Goal: Information Seeking & Learning: Learn about a topic

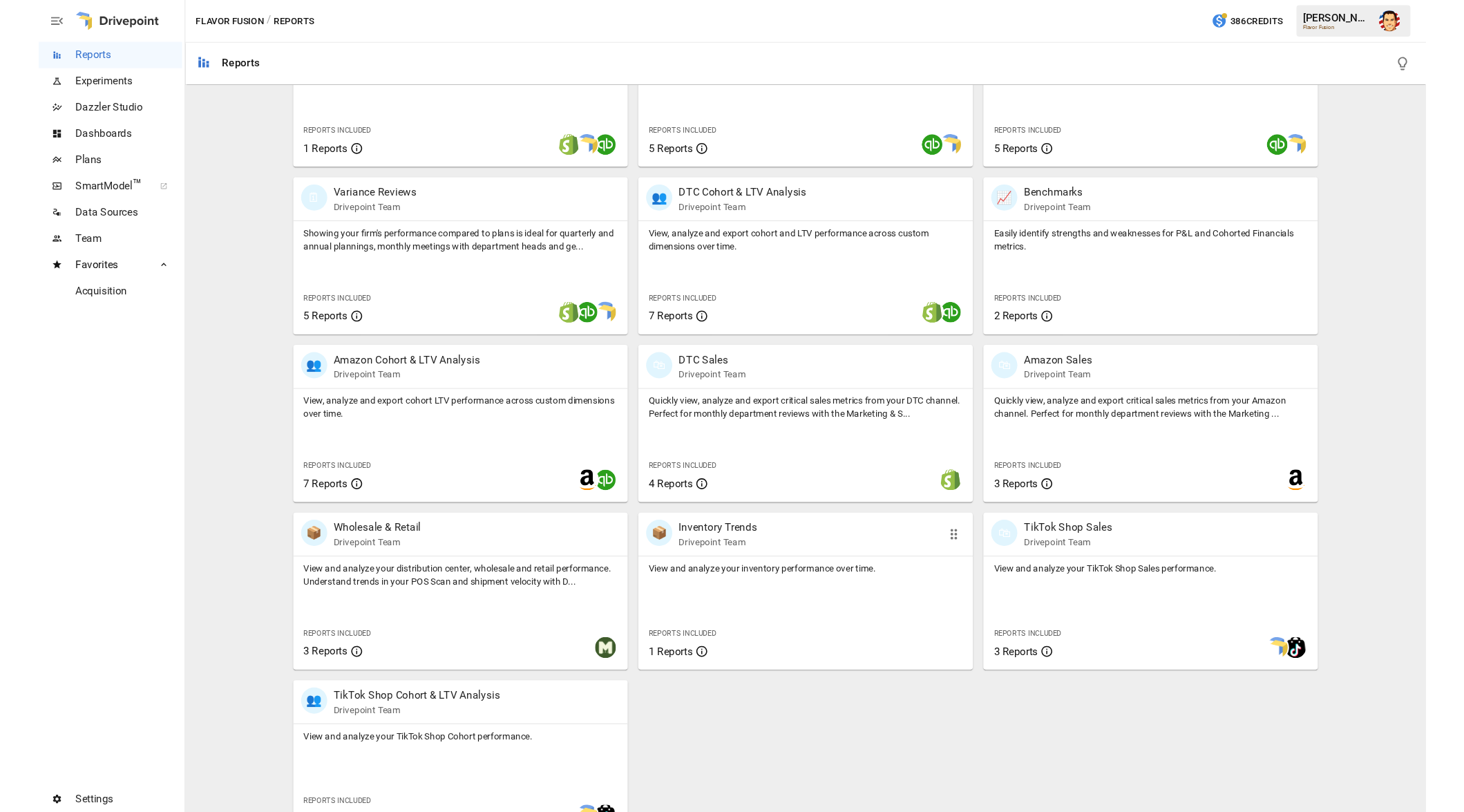
scroll to position [340, 0]
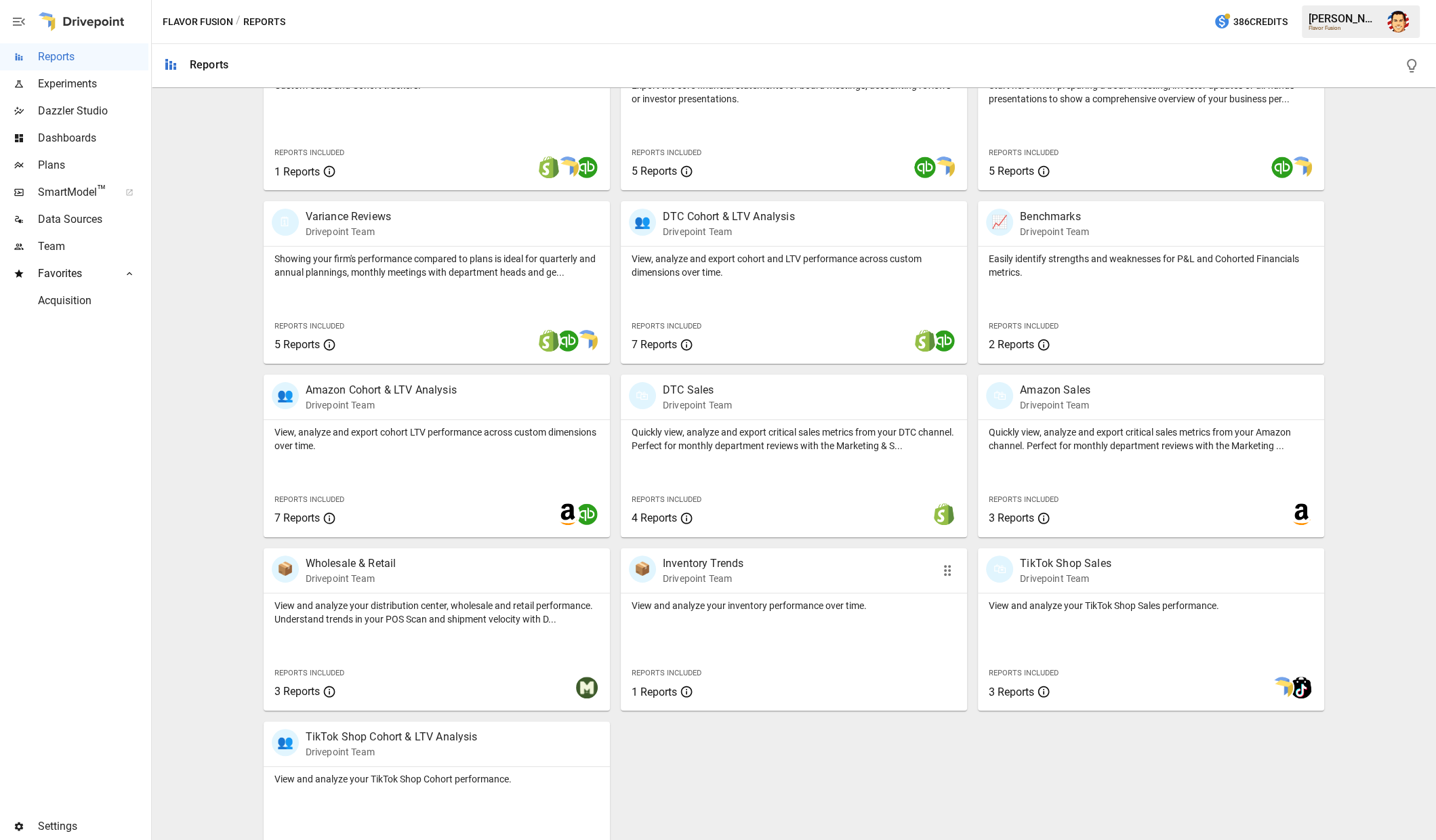
click at [739, 577] on p "Drivepoint Team" at bounding box center [703, 578] width 81 height 14
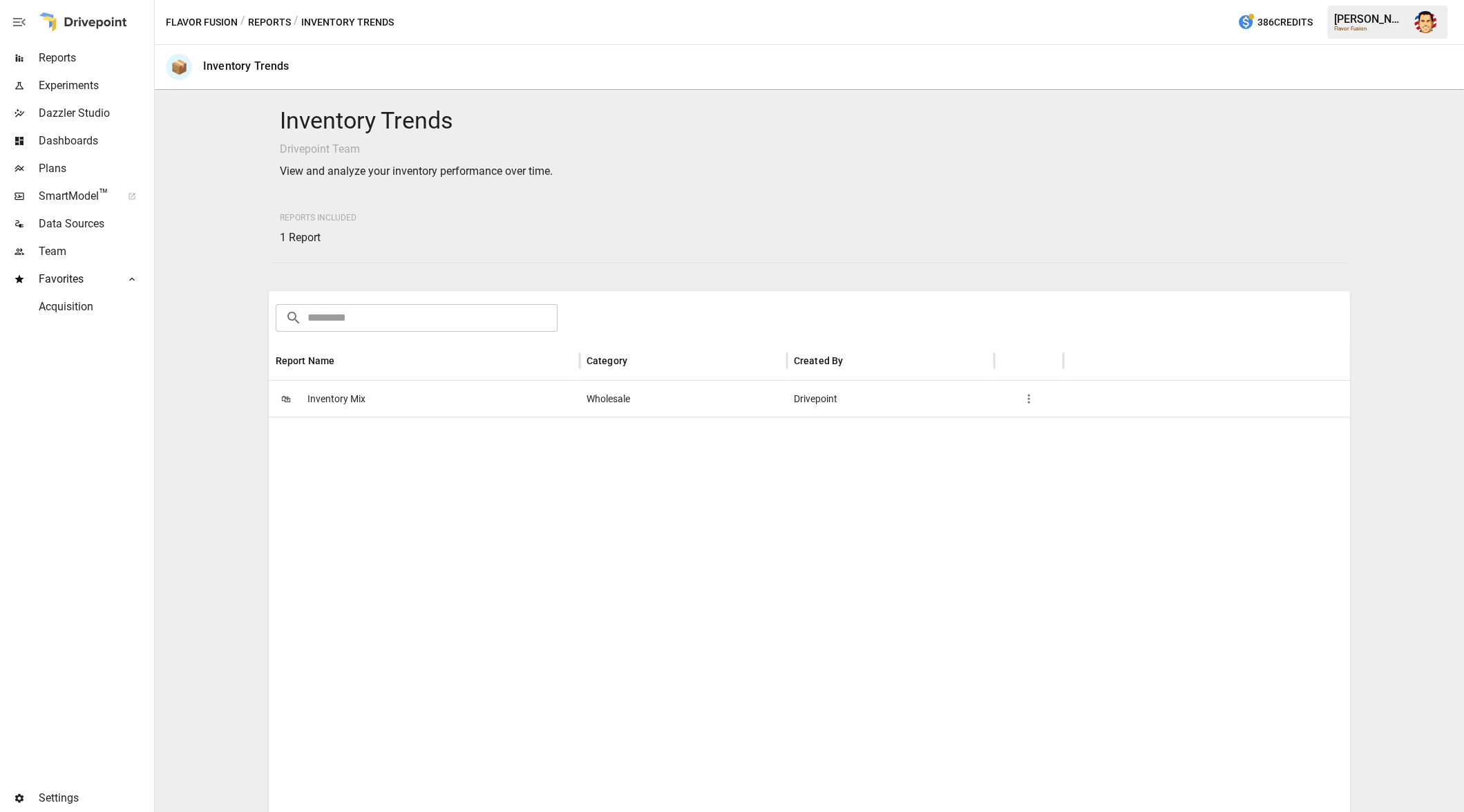
click at [55, 59] on span "Reports" at bounding box center [96, 57] width 113 height 17
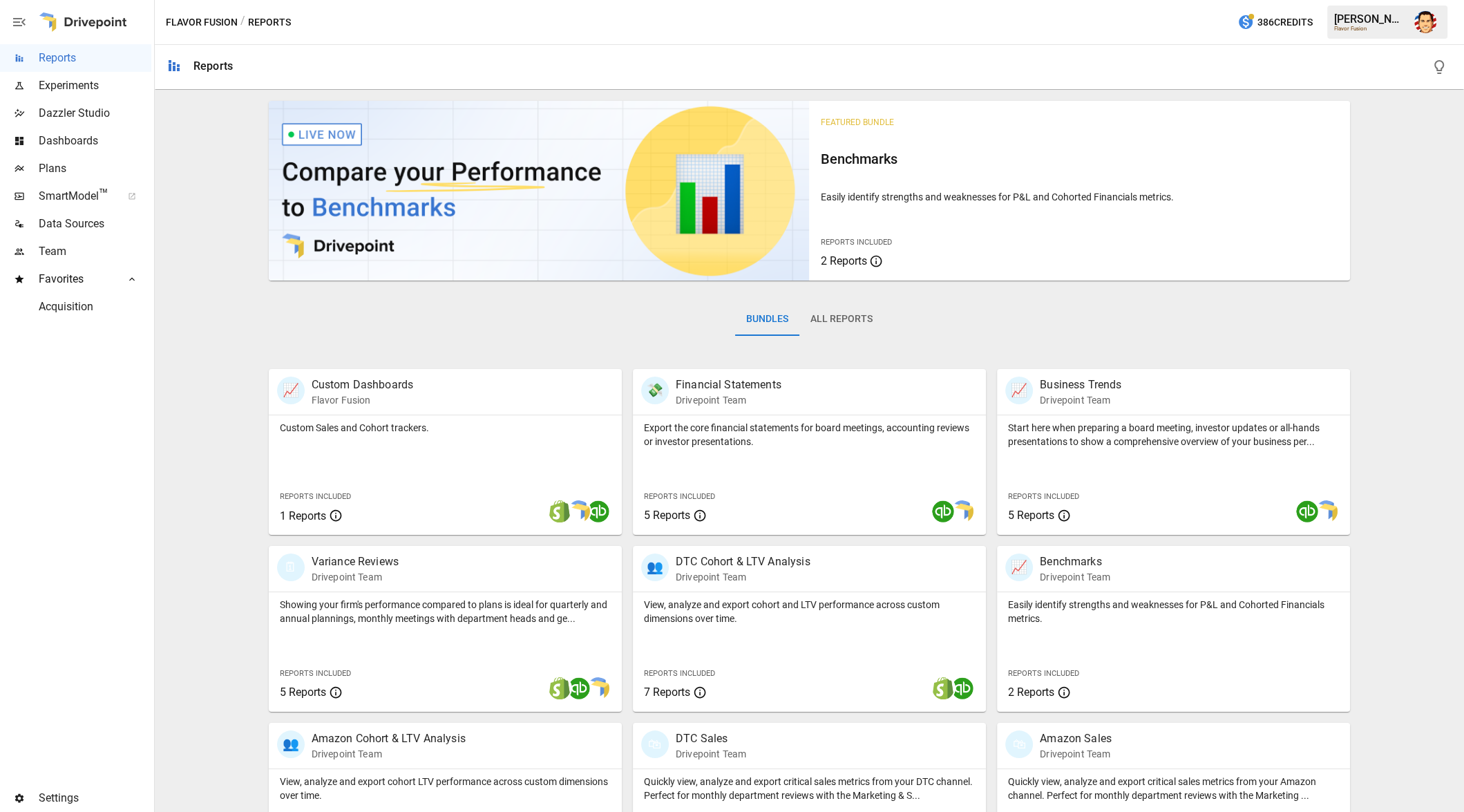
scroll to position [1, 0]
click at [210, 129] on div "Featured Bundle Benchmarks Easily identify strengths and weaknesses for P&L and…" at bounding box center [810, 668] width 1298 height 1146
click at [88, 142] on span "Dashboards" at bounding box center [96, 141] width 113 height 17
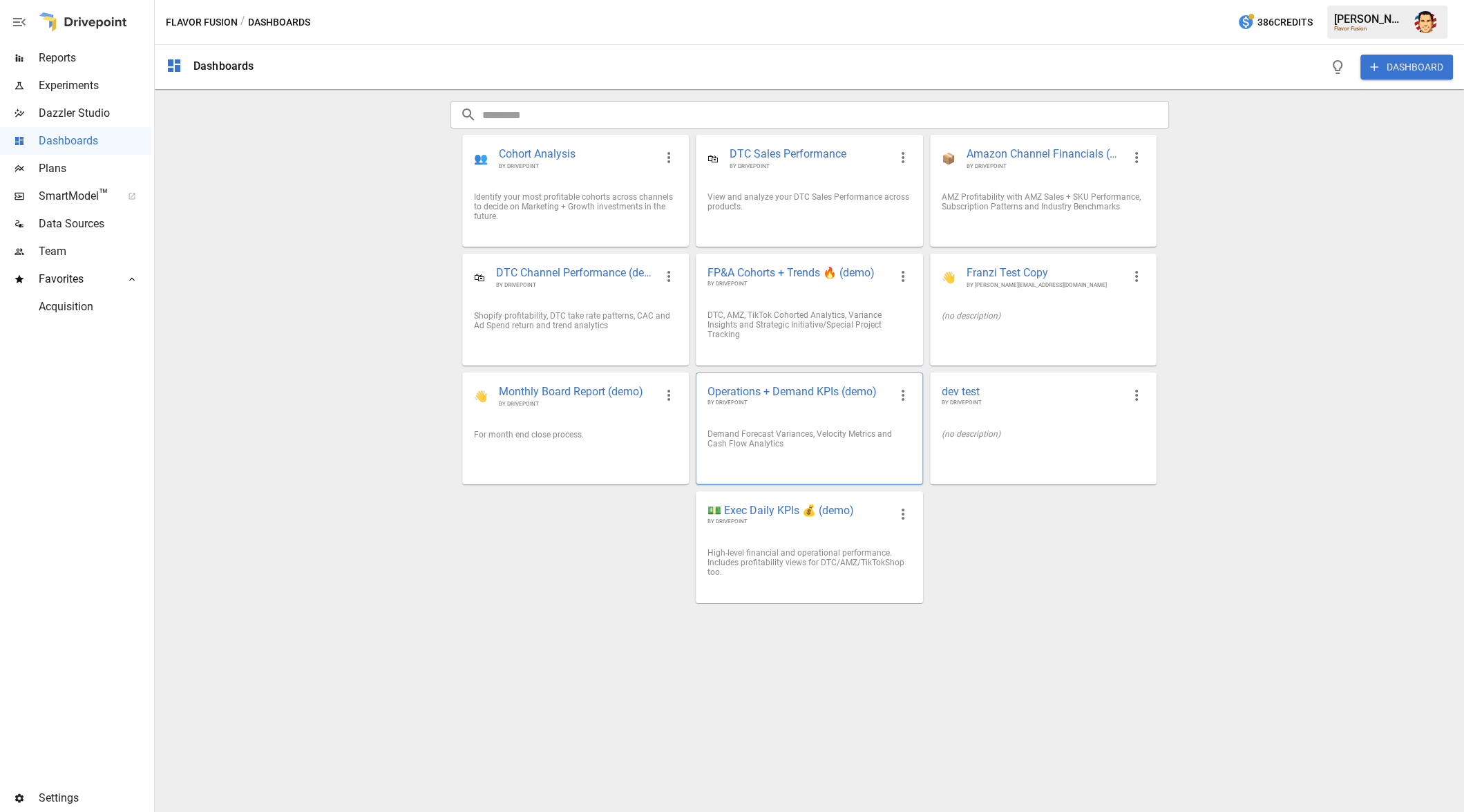
click at [778, 389] on span "Operations + Demand KPIs (demo)" at bounding box center [798, 391] width 181 height 15
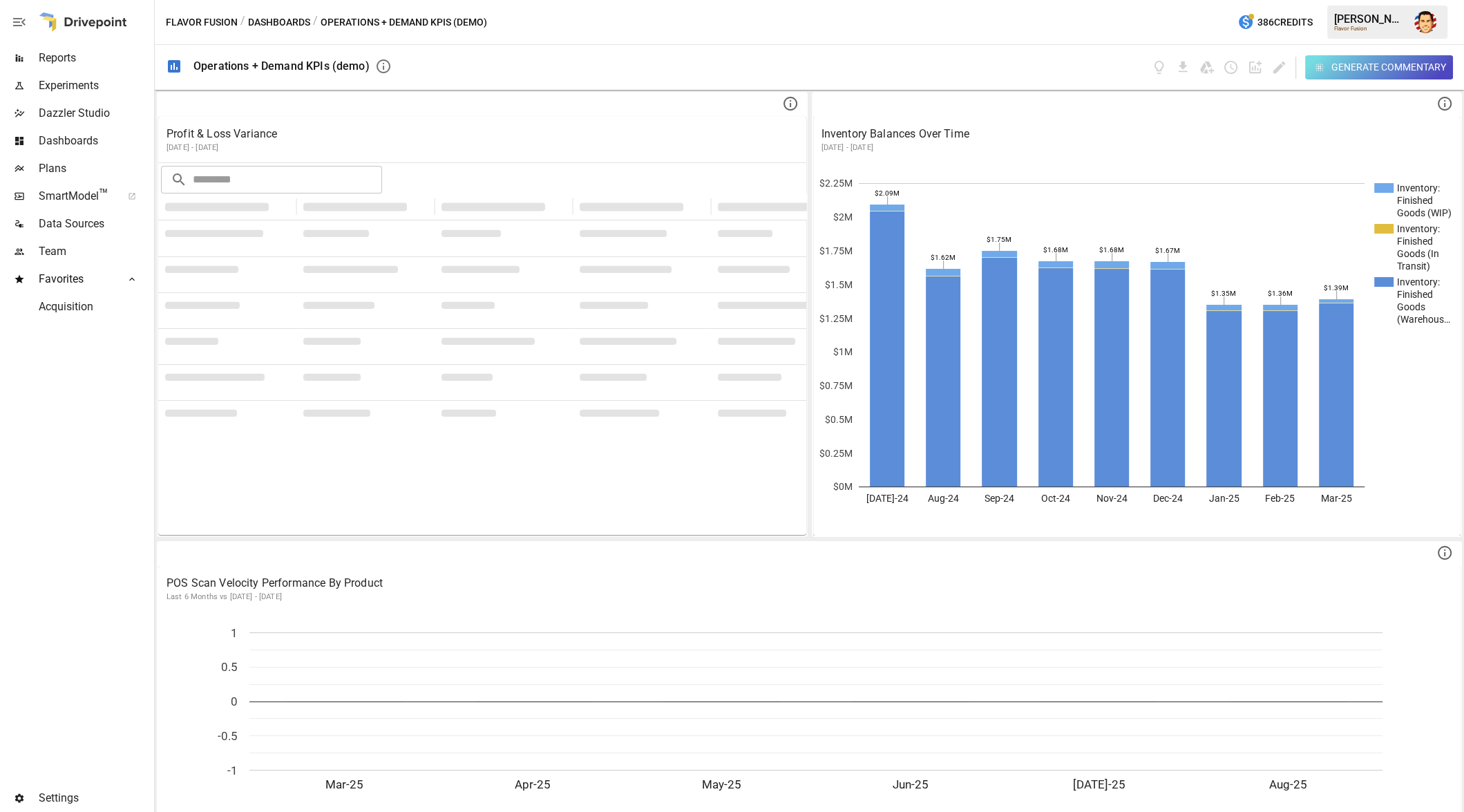
drag, startPoint x: 817, startPoint y: 5, endPoint x: 863, endPoint y: 29, distance: 51.9
click at [817, 4] on div "Flavor Fusion / Dashboards / Operations + Demand KPIs (demo) 386 Credits [PERSO…" at bounding box center [809, 22] width 1309 height 44
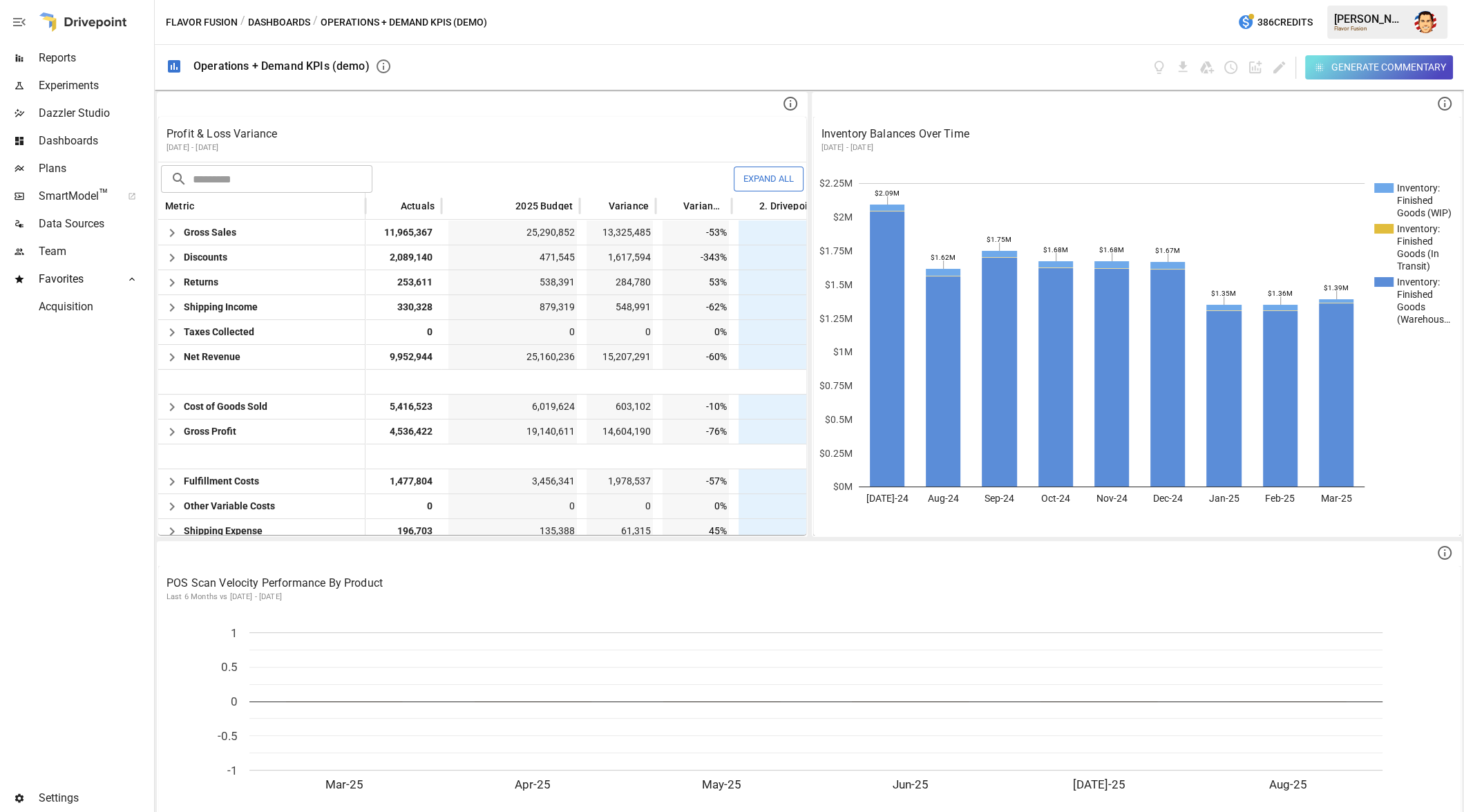
click at [1322, 70] on icon "button" at bounding box center [1320, 68] width 12 height 12
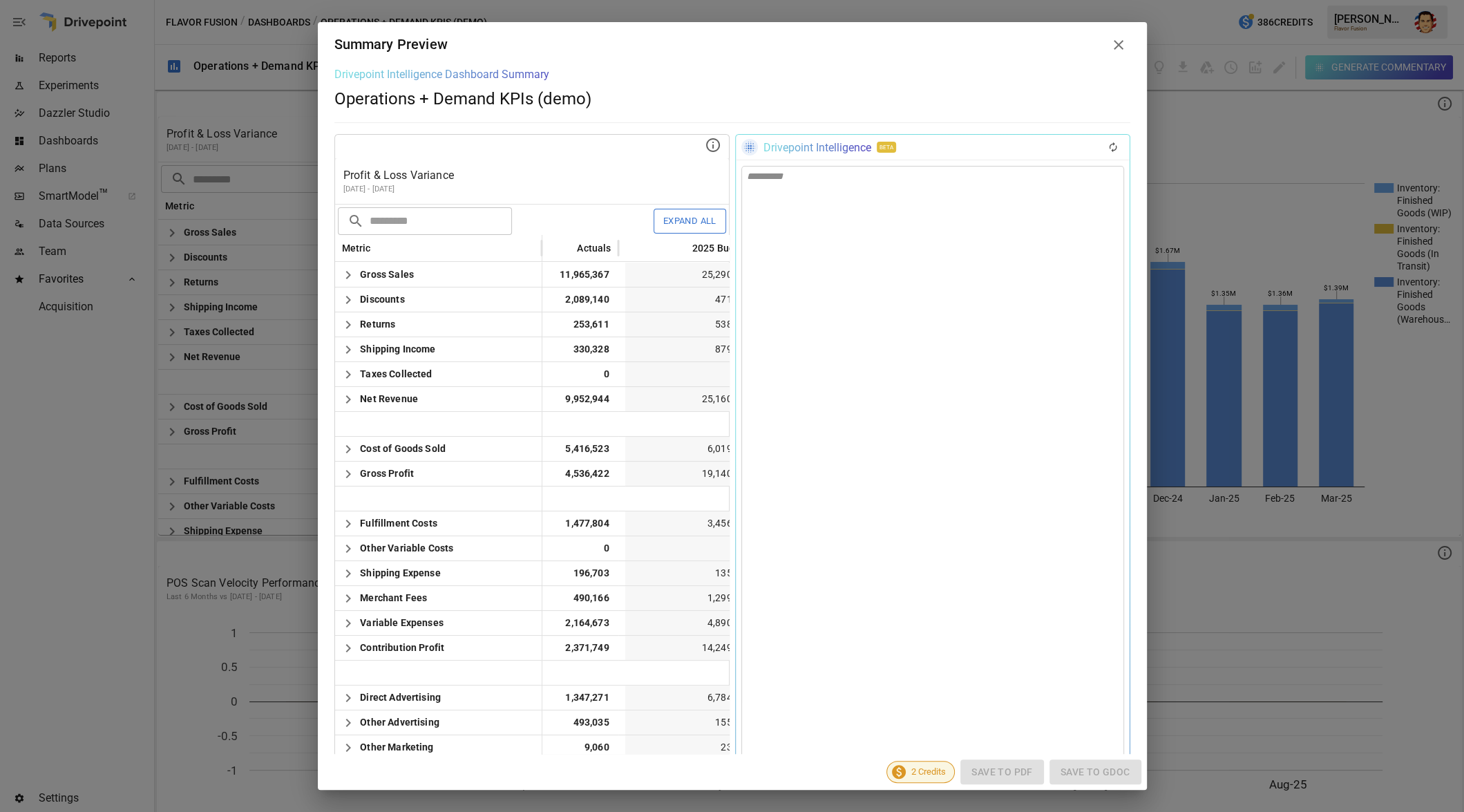
click at [1116, 47] on icon at bounding box center [1118, 44] width 17 height 17
